Goal: Task Accomplishment & Management: Manage account settings

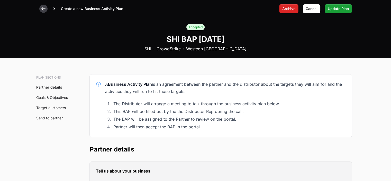
click at [45, 8] on icon at bounding box center [43, 9] width 4 height 4
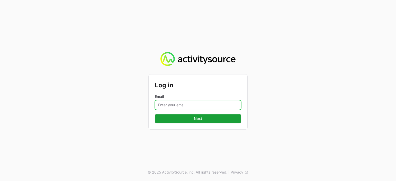
click at [174, 106] on input "Email" at bounding box center [198, 105] width 86 height 10
type input "[PERSON_NAME][EMAIL_ADDRESS][PERSON_NAME][DOMAIN_NAME]"
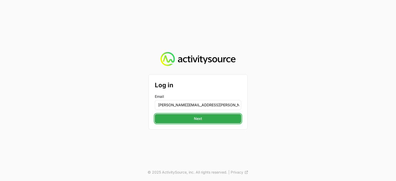
click at [211, 119] on button "Next" at bounding box center [198, 118] width 86 height 9
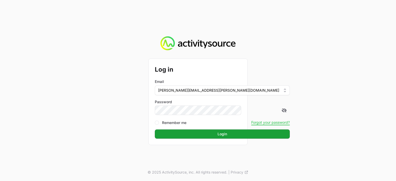
click at [155, 129] on button "Login" at bounding box center [222, 133] width 135 height 9
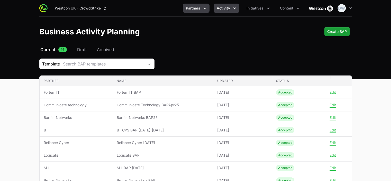
click at [225, 8] on span "Activity" at bounding box center [223, 8] width 13 height 5
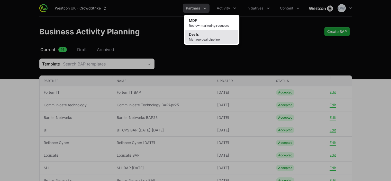
click at [209, 38] on span "Manage deal pipeline" at bounding box center [211, 40] width 45 height 4
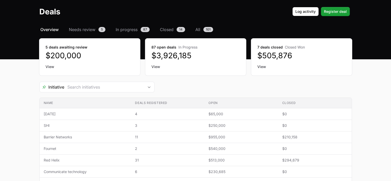
scroll to position [22, 0]
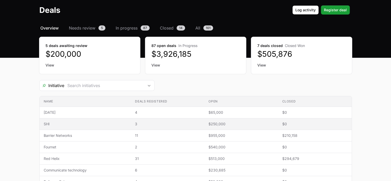
click at [136, 124] on span "3" at bounding box center [167, 124] width 65 height 5
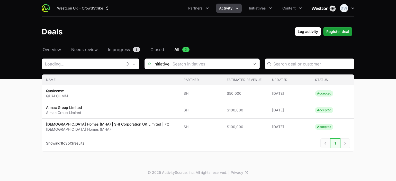
type input "SHI"
